Goal: Register for event/course

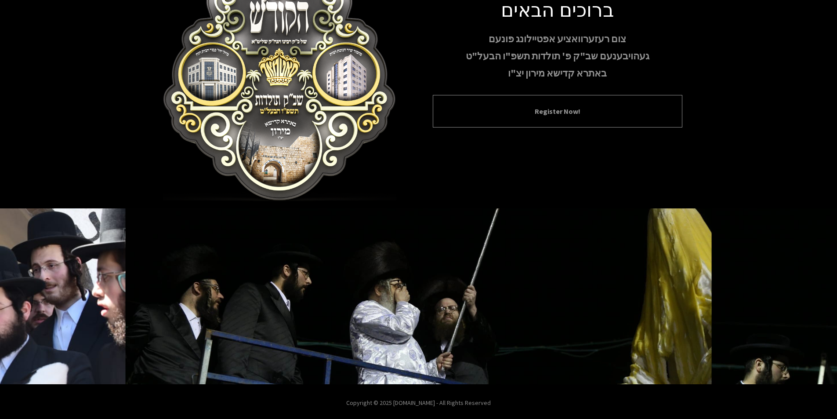
scroll to position [72, 0]
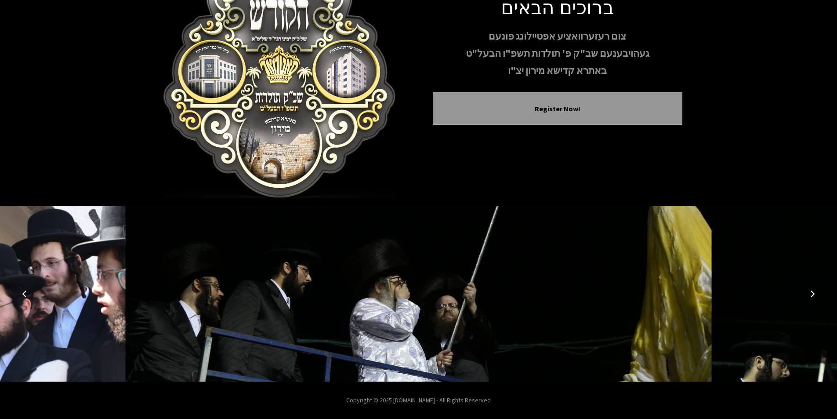
click at [814, 294] on icon "Next image" at bounding box center [812, 293] width 7 height 7
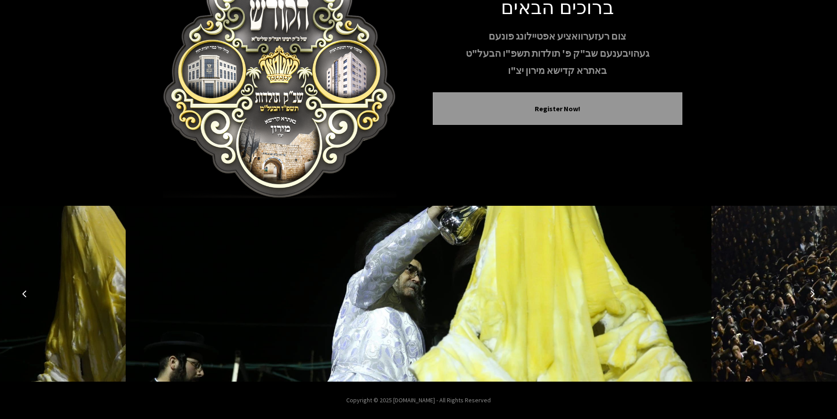
click at [814, 294] on icon "Next image" at bounding box center [812, 293] width 7 height 7
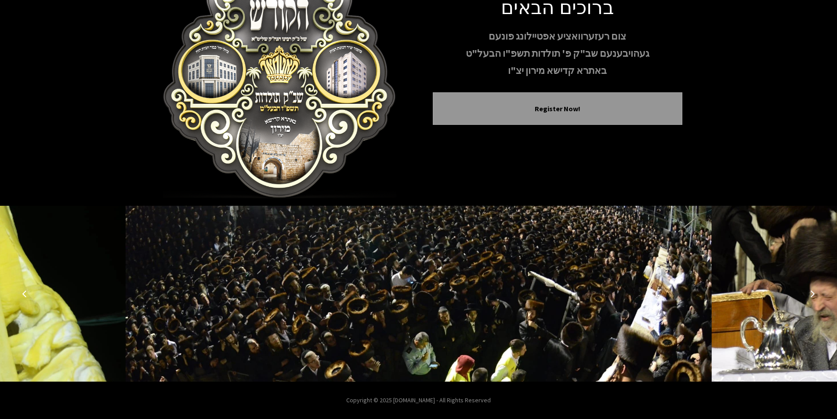
click at [813, 296] on icon "Next image" at bounding box center [812, 293] width 7 height 7
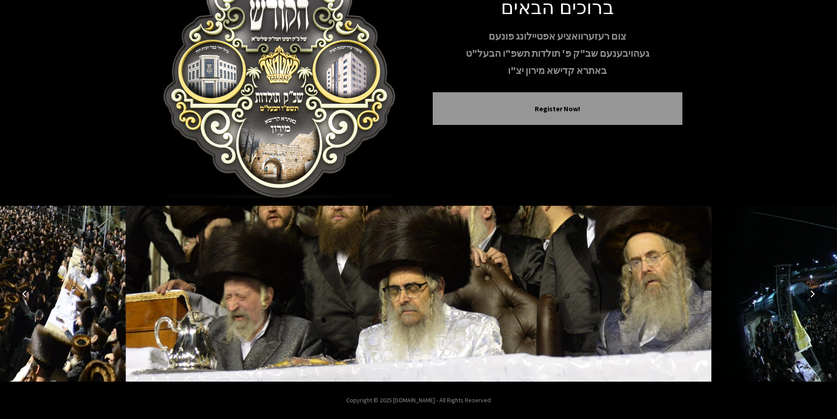
click at [813, 296] on icon "Next image" at bounding box center [812, 293] width 7 height 7
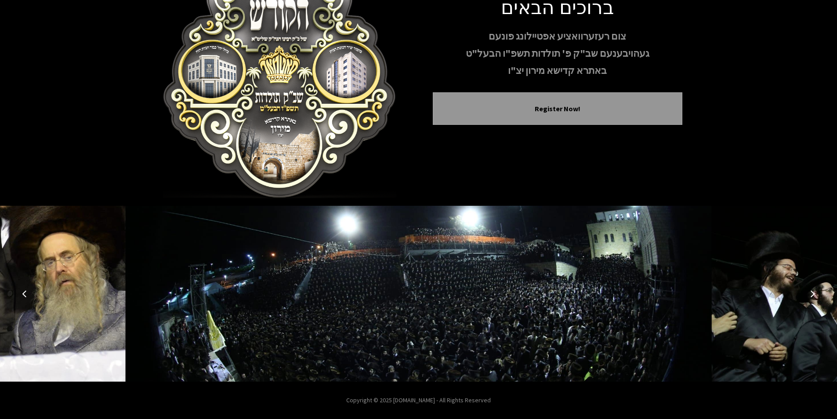
click at [813, 296] on icon "Next image" at bounding box center [812, 293] width 7 height 7
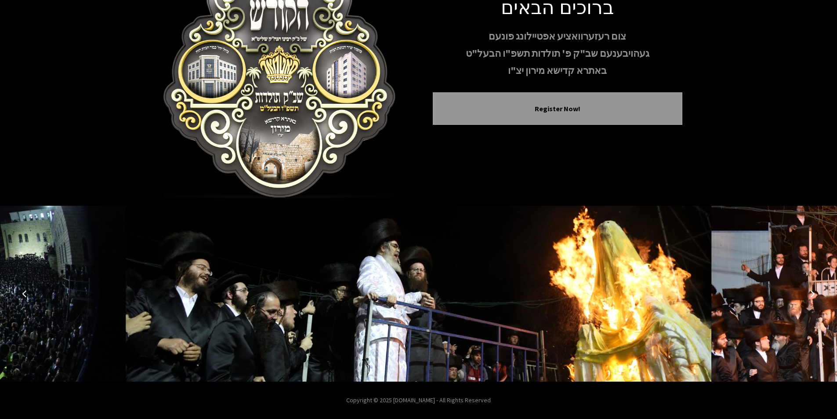
click at [813, 296] on icon "Next image" at bounding box center [812, 293] width 7 height 7
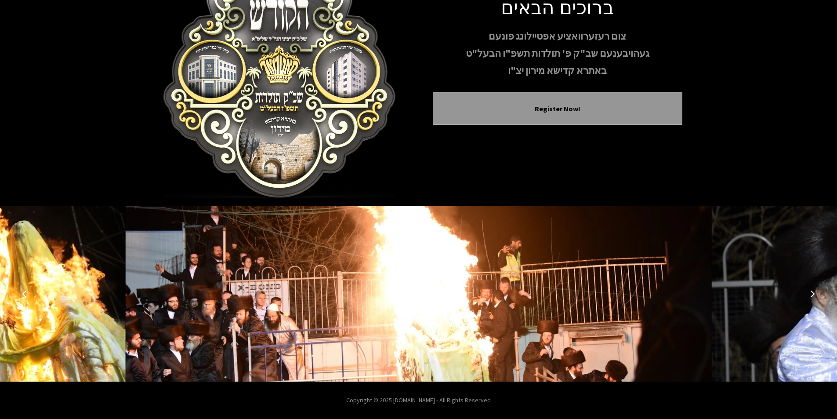
click at [813, 296] on icon "Next image" at bounding box center [812, 293] width 7 height 7
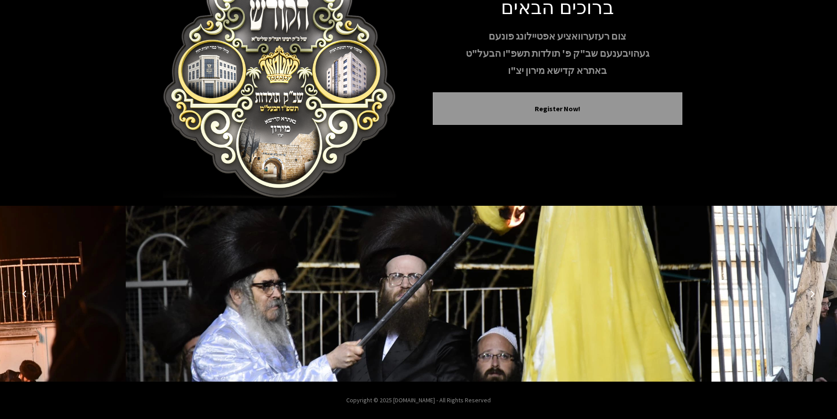
click at [813, 296] on icon "Next image" at bounding box center [812, 293] width 7 height 7
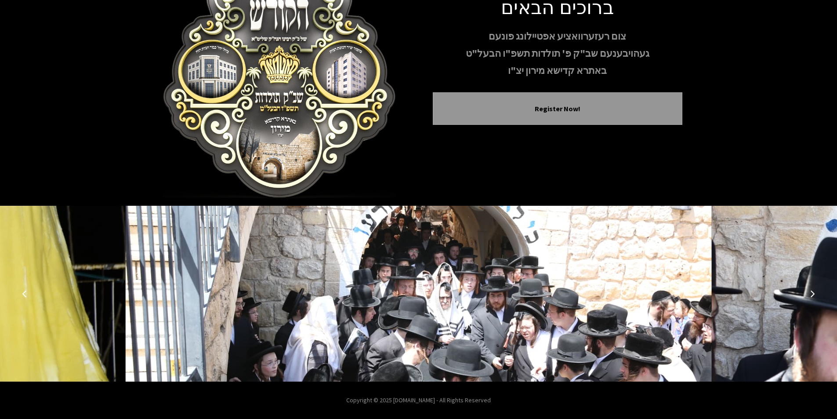
click at [813, 296] on icon "Next image" at bounding box center [812, 293] width 7 height 7
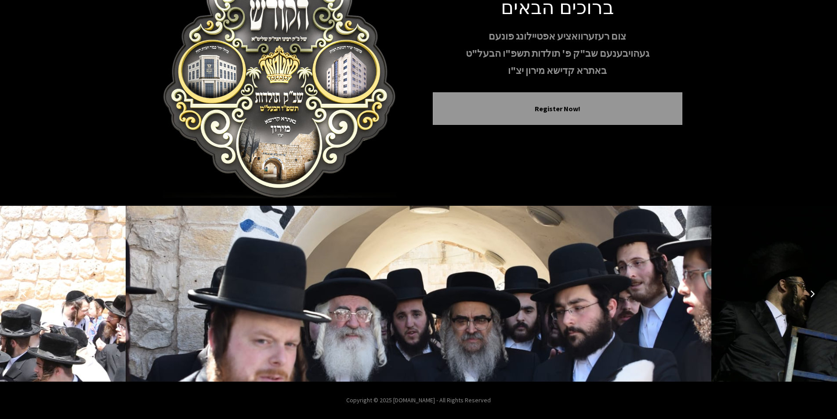
click at [813, 296] on icon "Next image" at bounding box center [812, 293] width 7 height 7
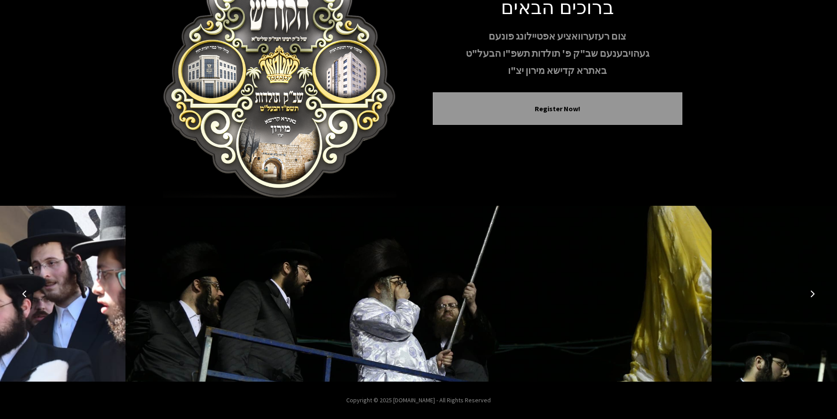
click at [813, 296] on icon "Next image" at bounding box center [812, 293] width 7 height 7
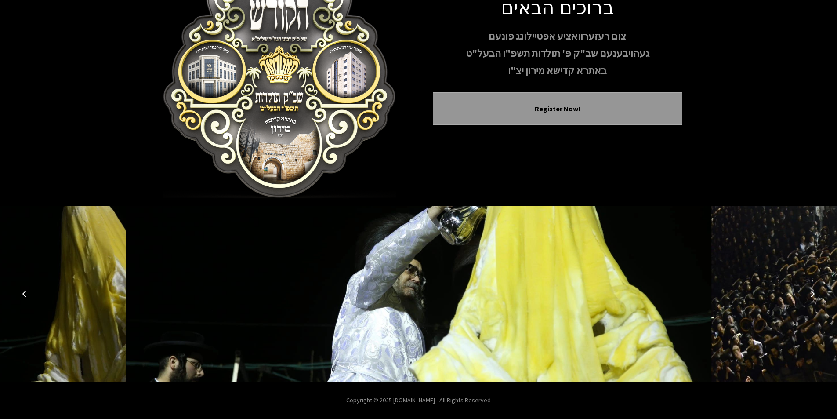
click at [813, 296] on icon "Next image" at bounding box center [812, 293] width 7 height 7
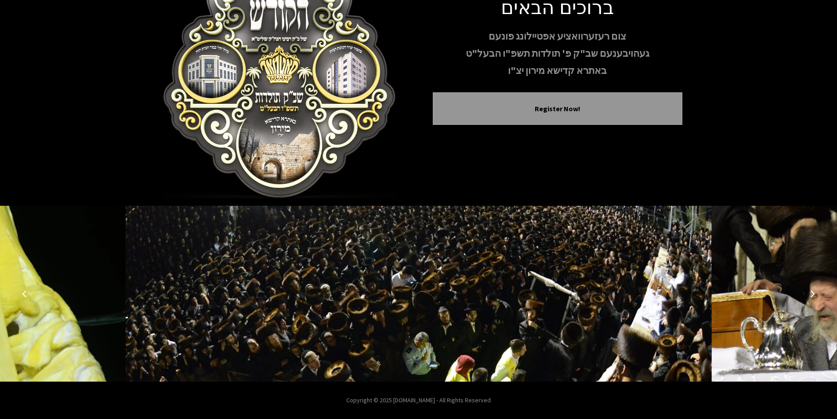
click at [813, 296] on icon "Next image" at bounding box center [812, 293] width 7 height 7
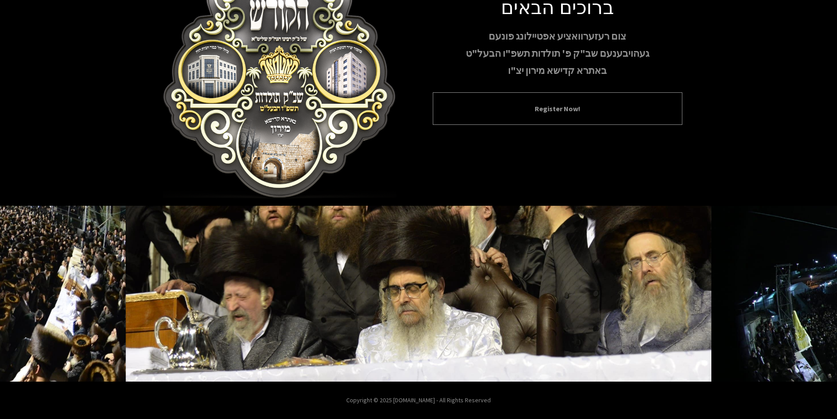
click at [544, 114] on div "Register Now!" at bounding box center [558, 108] width 250 height 33
click at [537, 110] on button "Register Now!" at bounding box center [558, 108] width 228 height 11
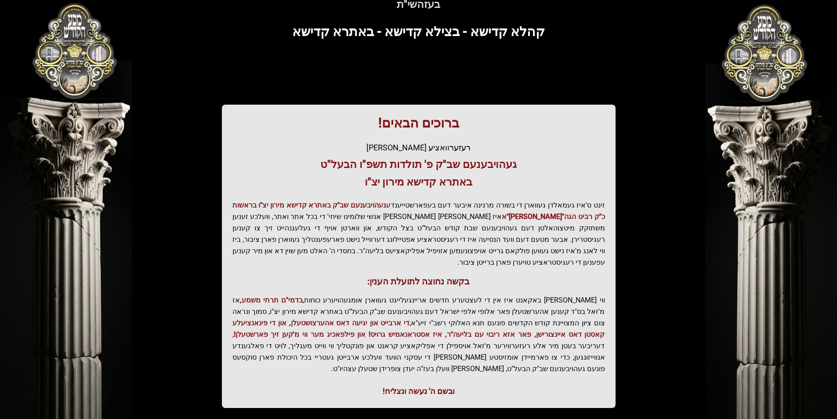
scroll to position [90, 0]
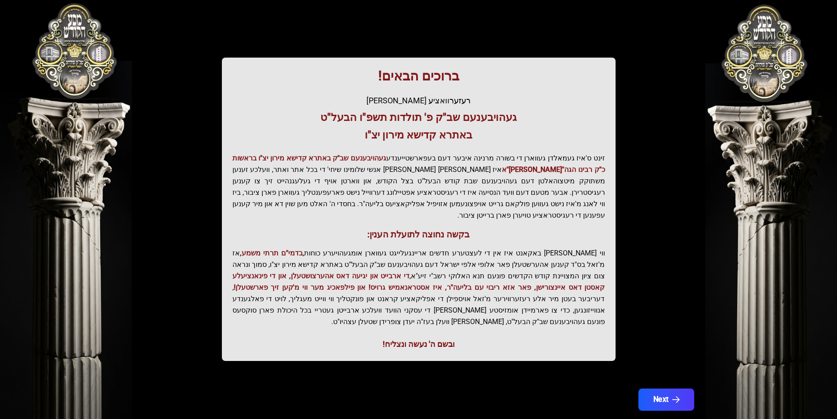
click at [654, 389] on button "Next" at bounding box center [666, 400] width 56 height 22
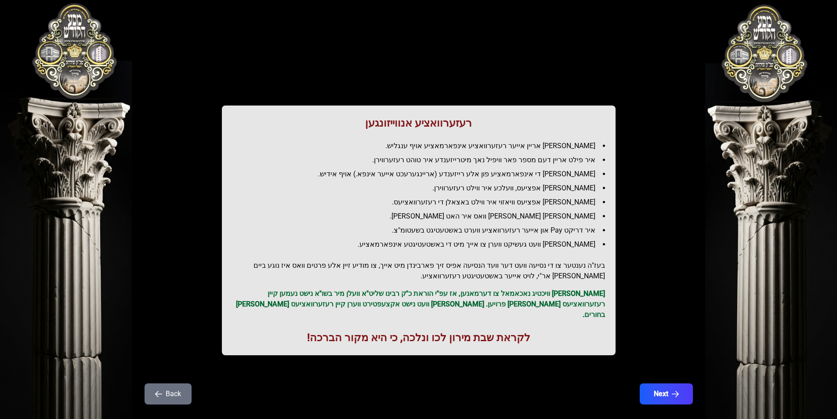
click at [654, 383] on button "Next" at bounding box center [666, 393] width 53 height 21
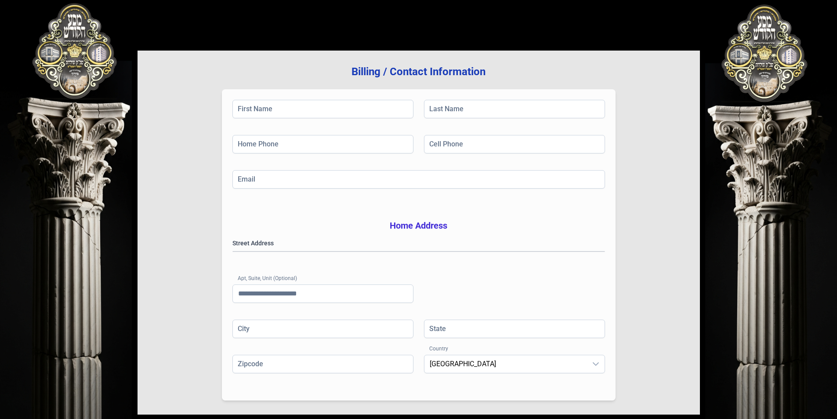
scroll to position [125, 0]
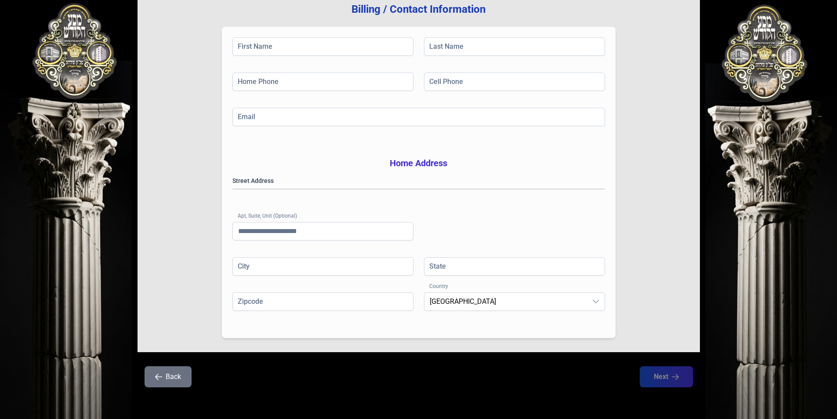
click at [159, 377] on icon "button" at bounding box center [158, 376] width 7 height 7
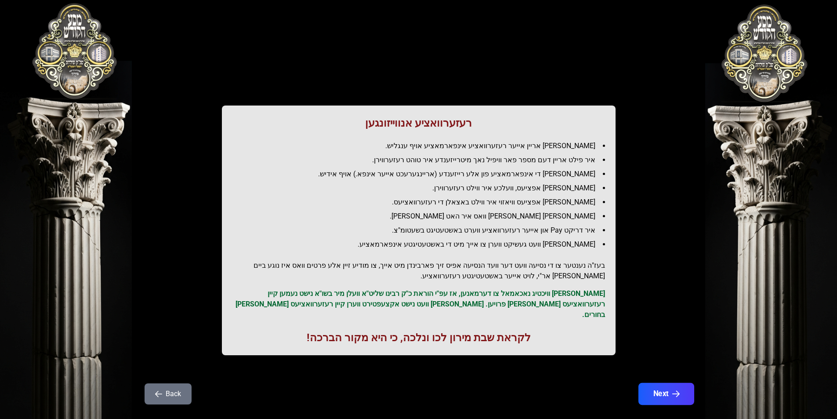
click at [678, 390] on icon "button" at bounding box center [675, 393] width 7 height 7
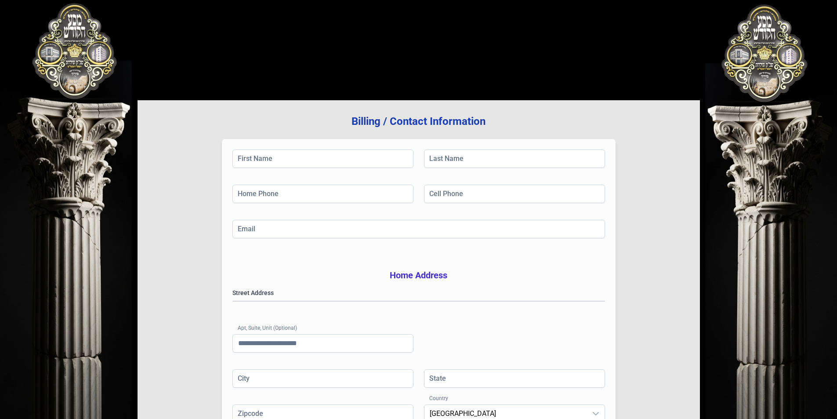
click at [670, 26] on div "Billing / Contact Information First Name Last Name Home Phone Cell Phone Email …" at bounding box center [419, 265] width 563 height 489
